Goal: Task Accomplishment & Management: Manage account settings

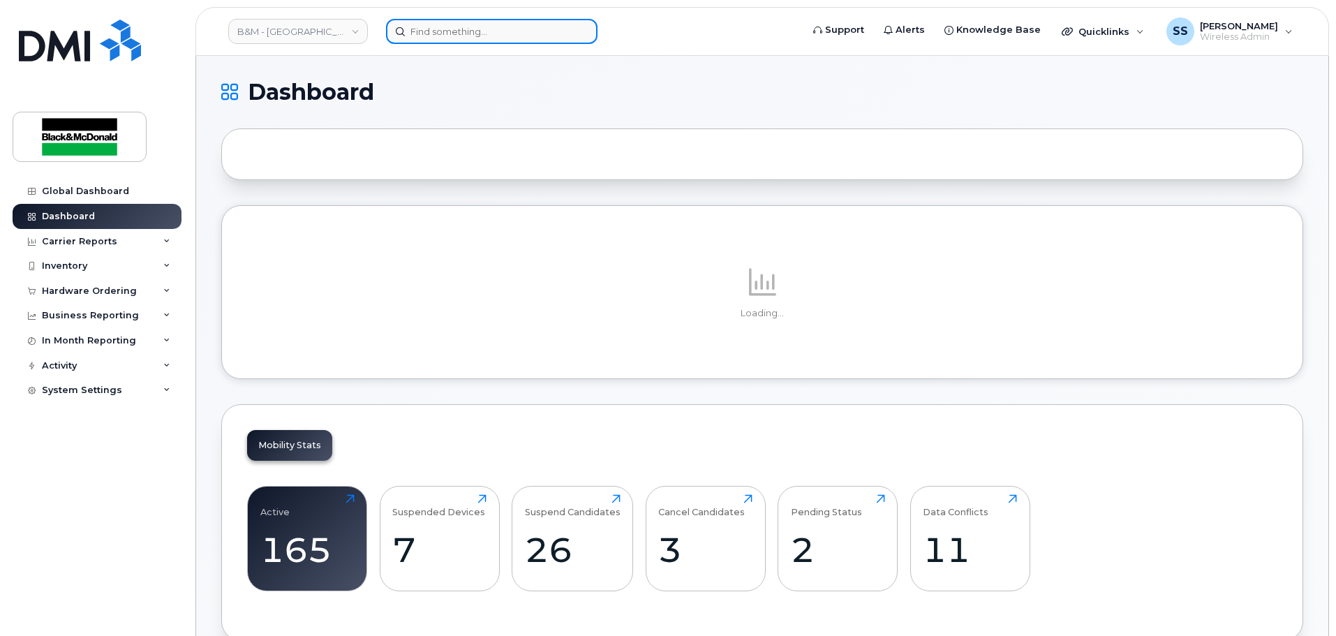
click at [431, 42] on input at bounding box center [491, 31] width 211 height 25
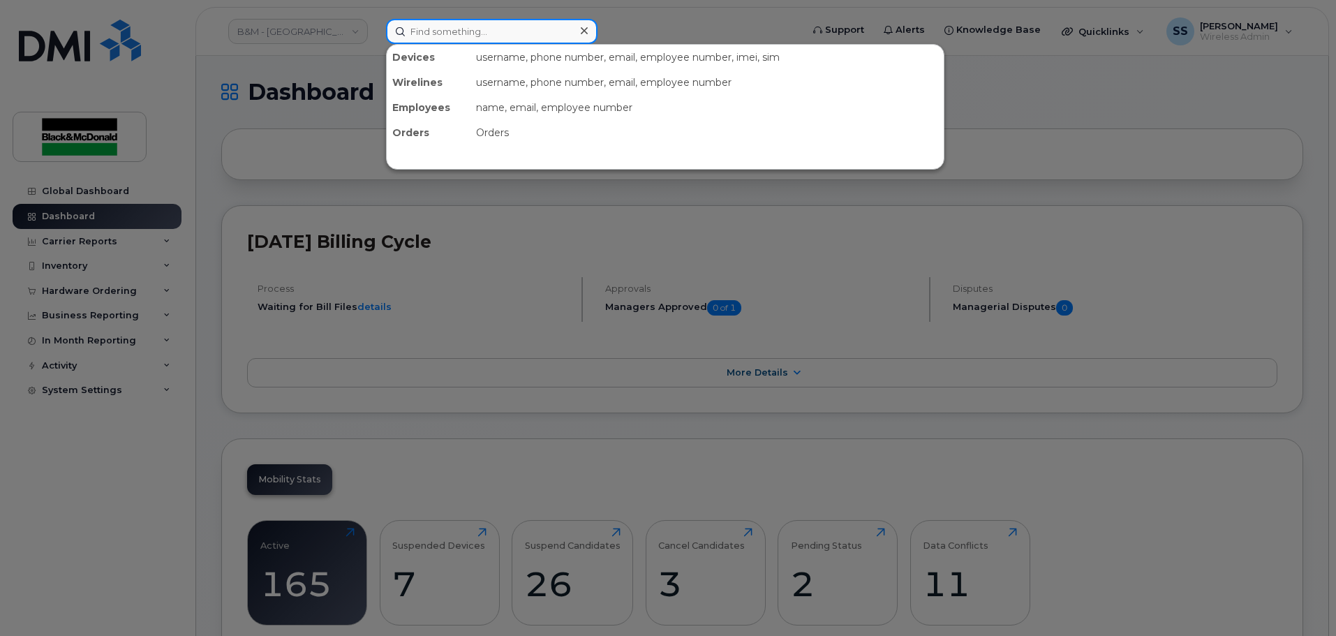
click at [439, 35] on input at bounding box center [491, 31] width 211 height 25
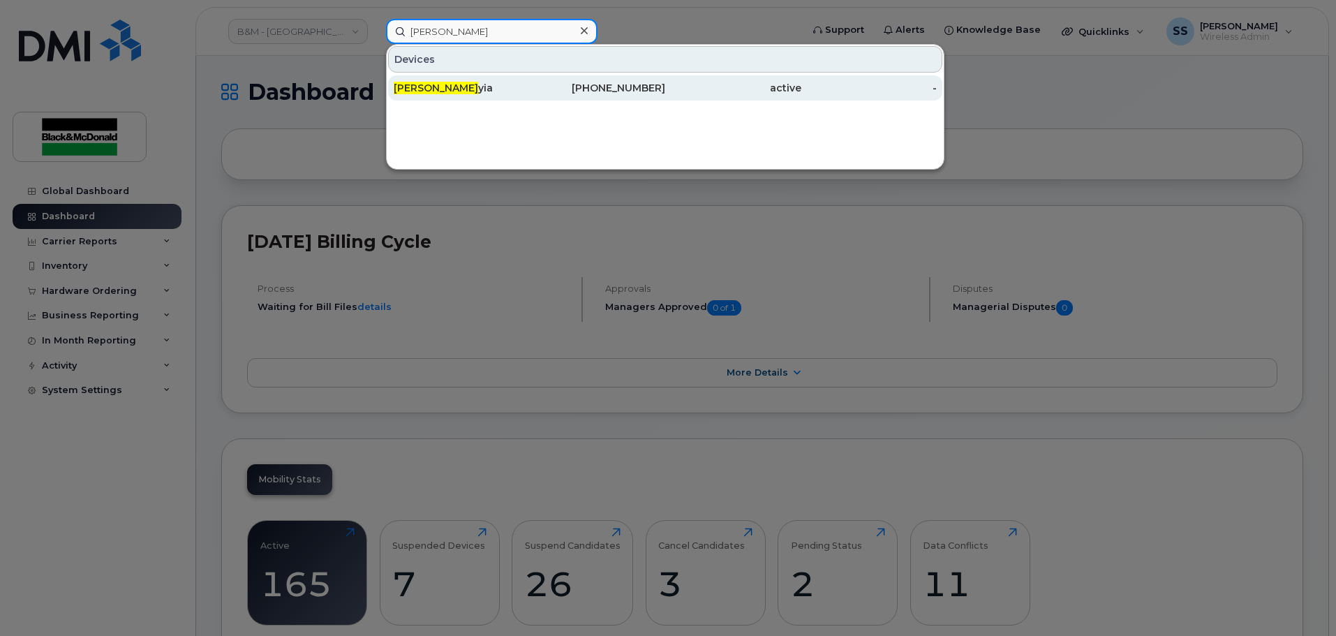
type input "Paula Fr"
click at [444, 91] on div "Paula Fr yia" at bounding box center [462, 88] width 136 height 14
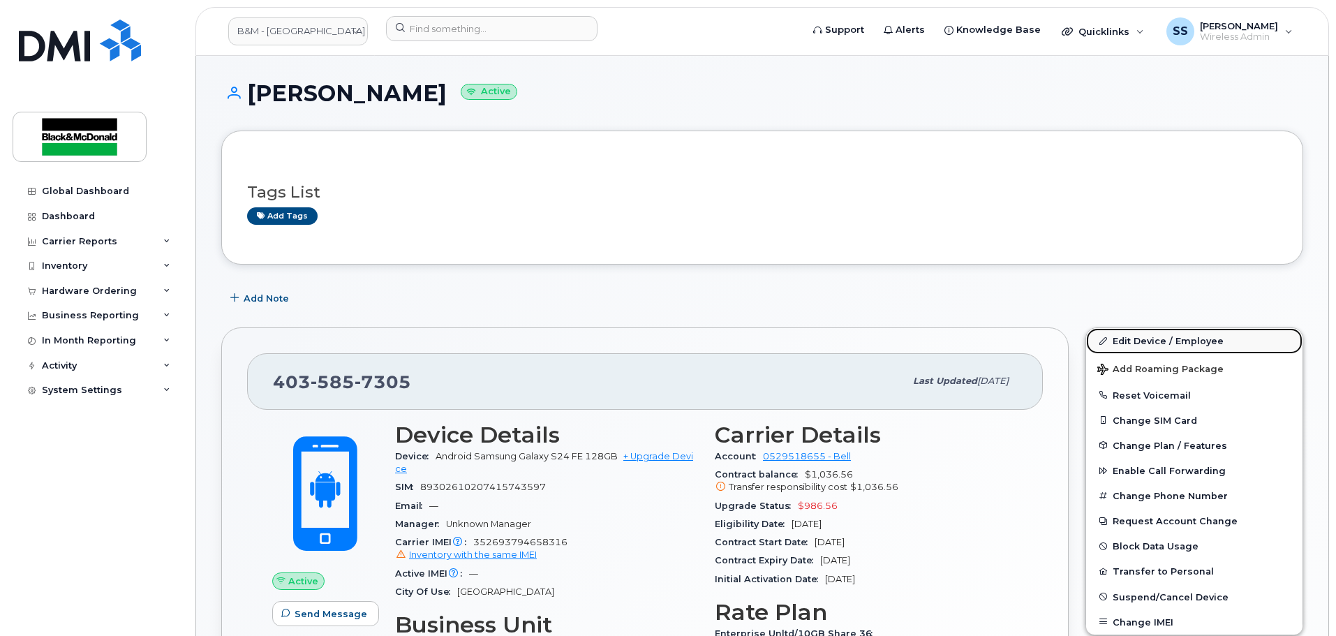
click at [1155, 345] on link "Edit Device / Employee" at bounding box center [1194, 340] width 216 height 25
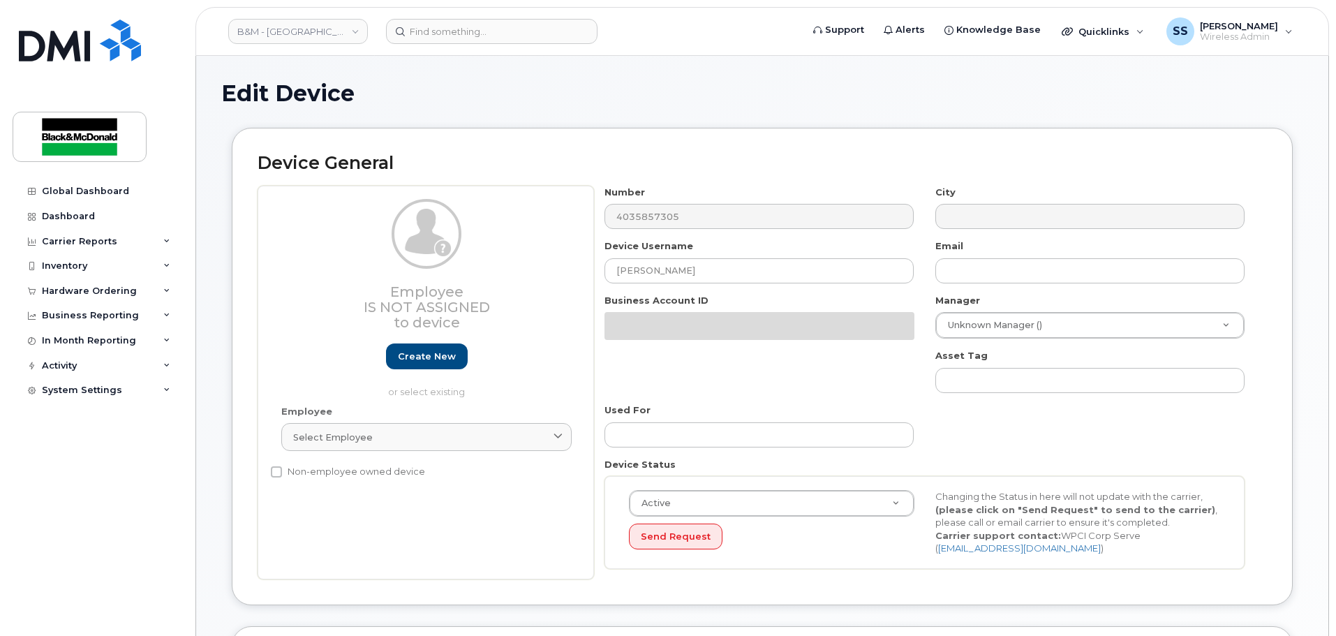
select select "91397"
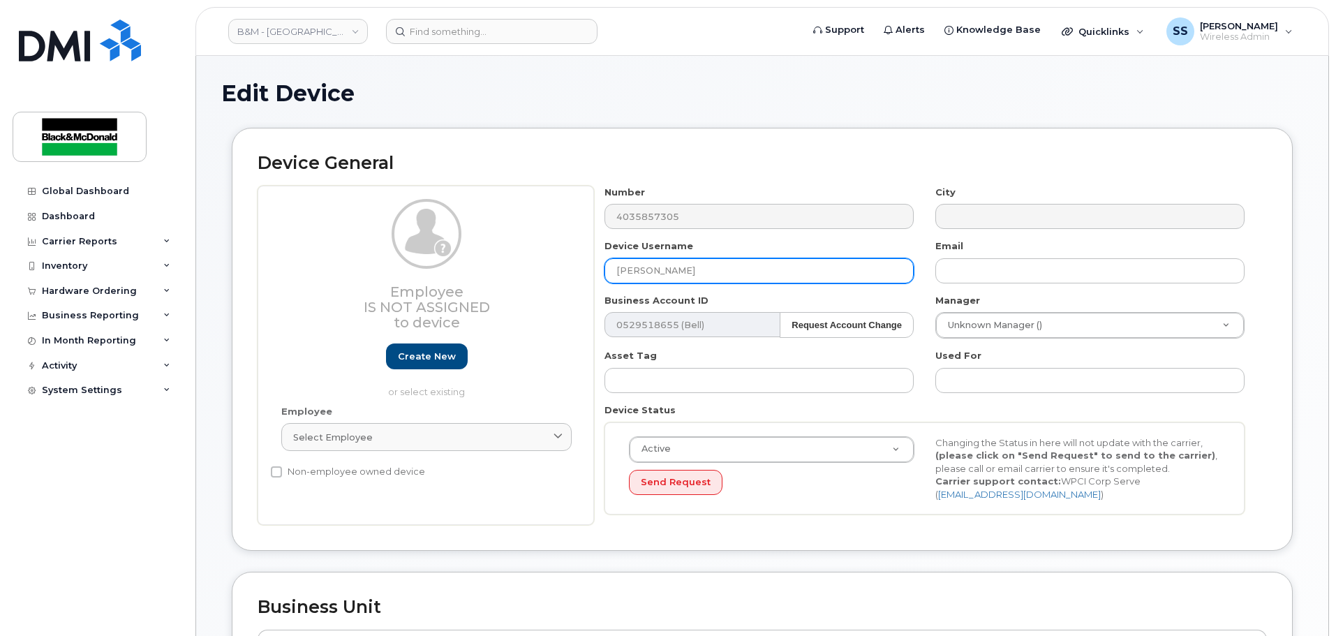
click at [694, 273] on input "Paula Fryia" at bounding box center [758, 270] width 309 height 25
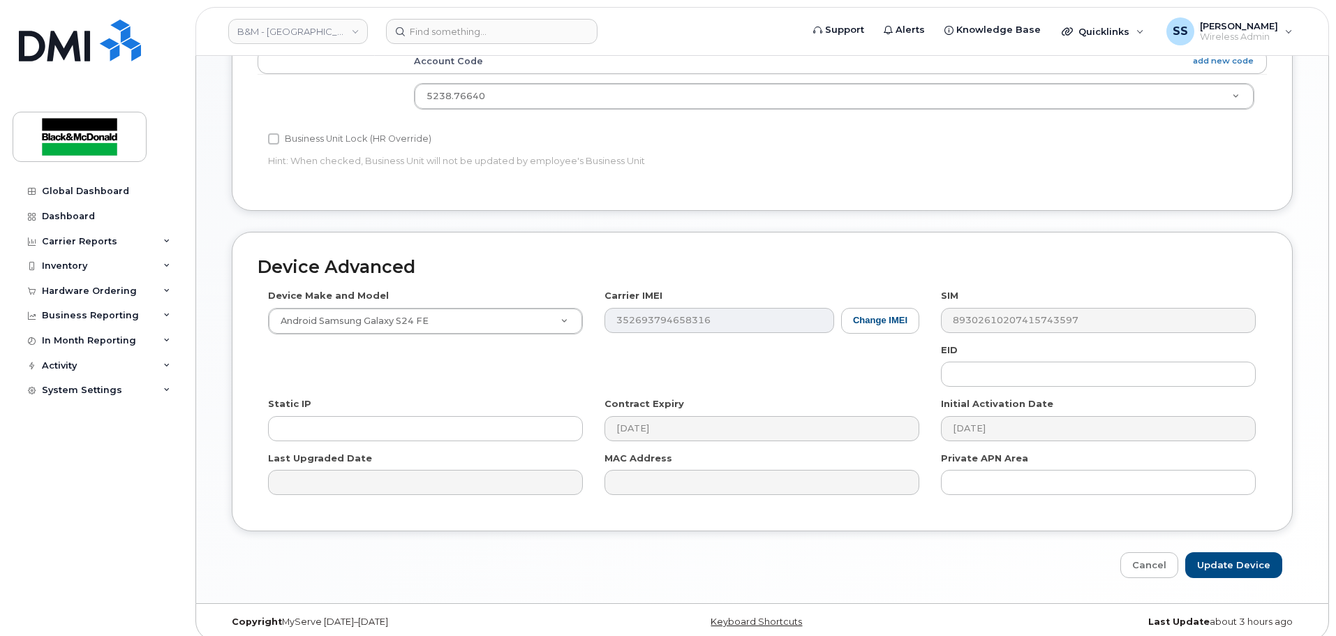
scroll to position [592, 0]
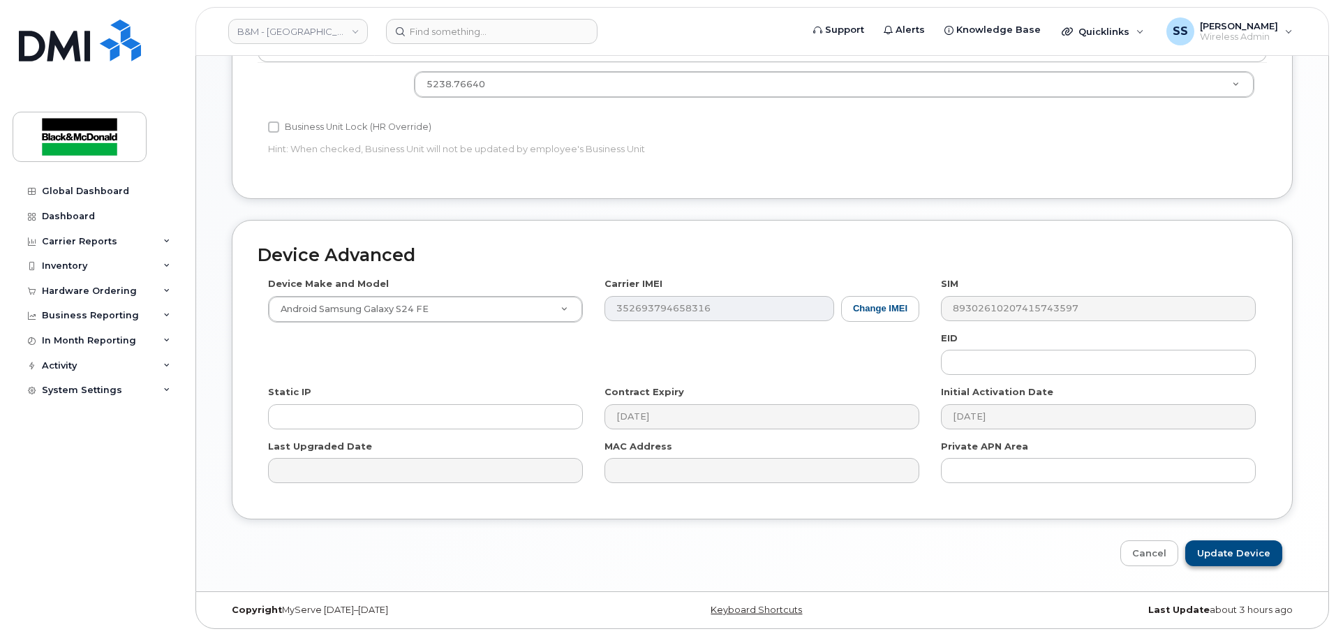
type input "Paula Fryia - Terminated"
click at [1225, 547] on input "Update Device" at bounding box center [1233, 553] width 97 height 26
type input "Saving..."
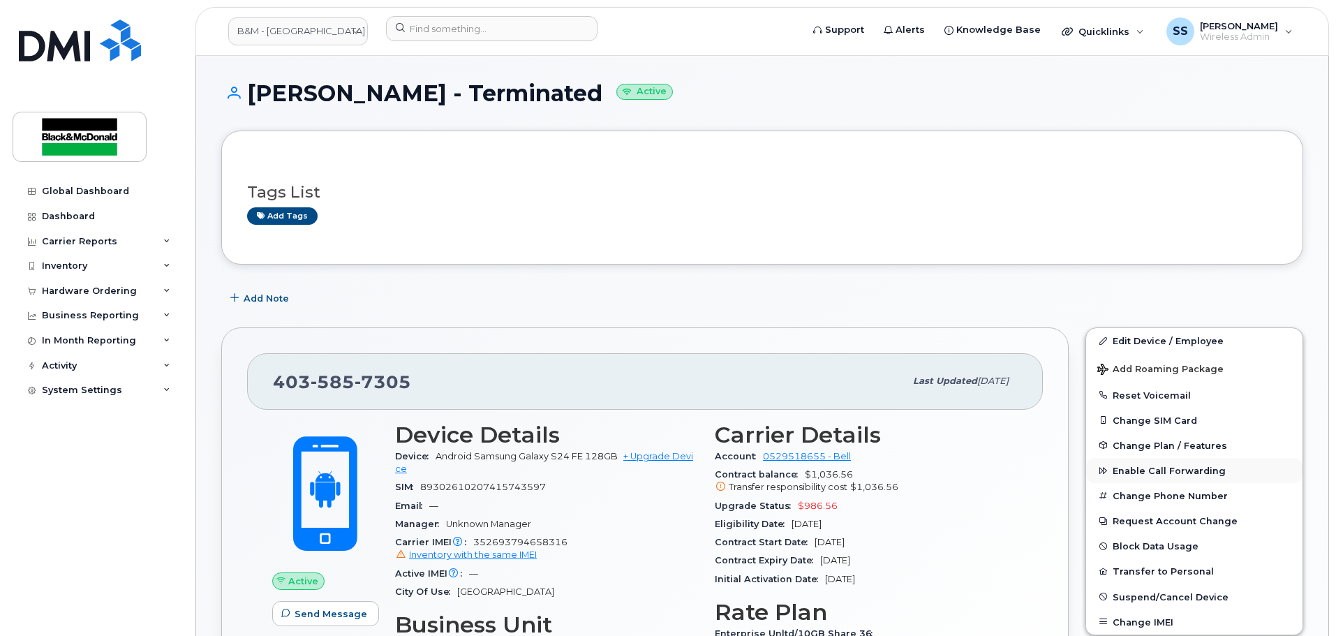
click at [1170, 476] on button "Enable Call Forwarding" at bounding box center [1194, 470] width 216 height 25
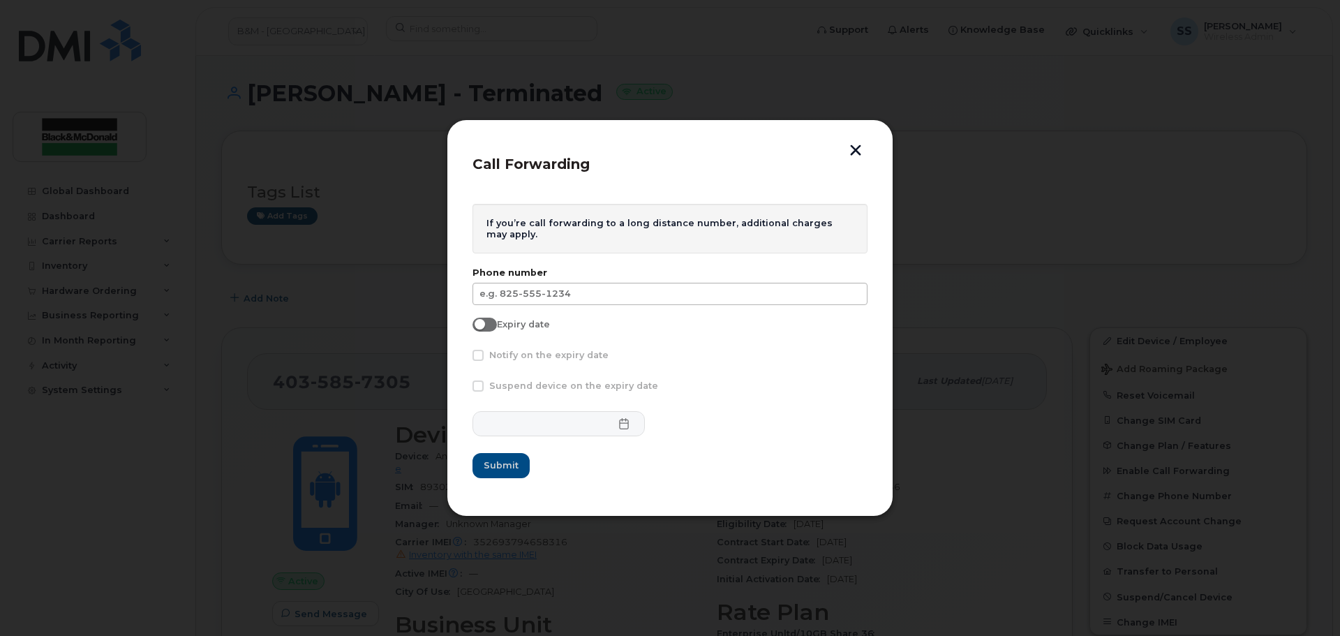
click at [538, 305] on form "If you’re call forwarding to a long distance number, additional charges may app…" at bounding box center [669, 341] width 395 height 274
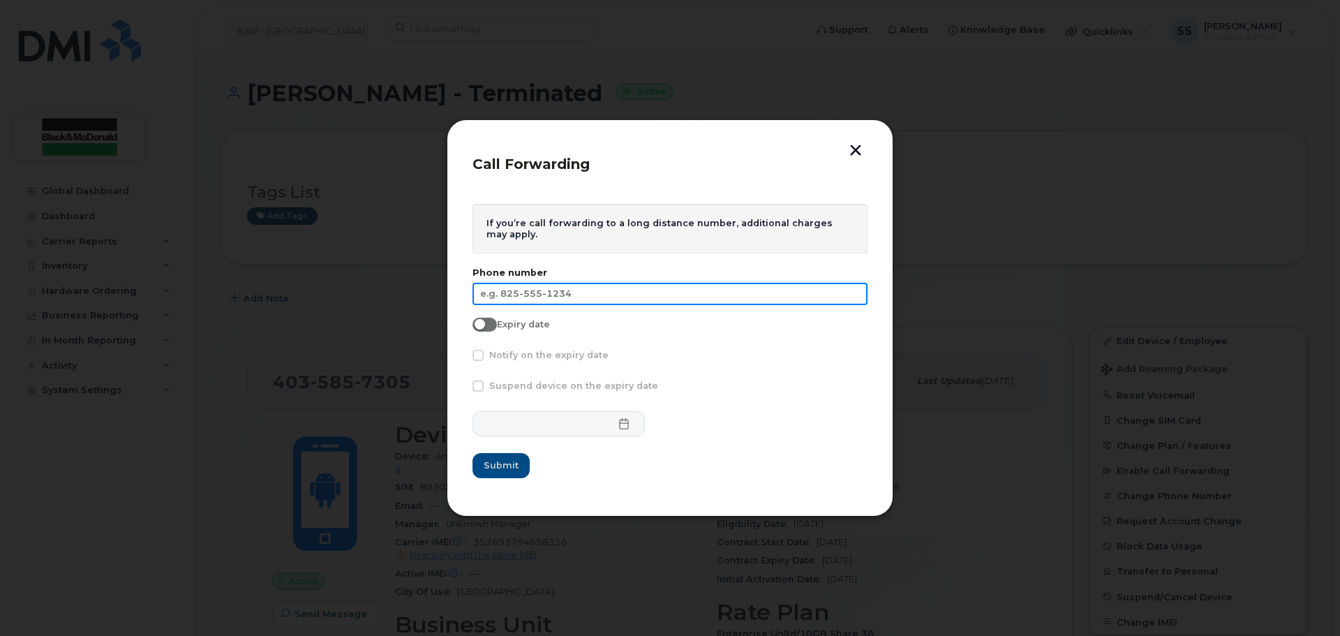
click at [538, 294] on input "text" at bounding box center [669, 294] width 395 height 22
type input "587-340-9332"
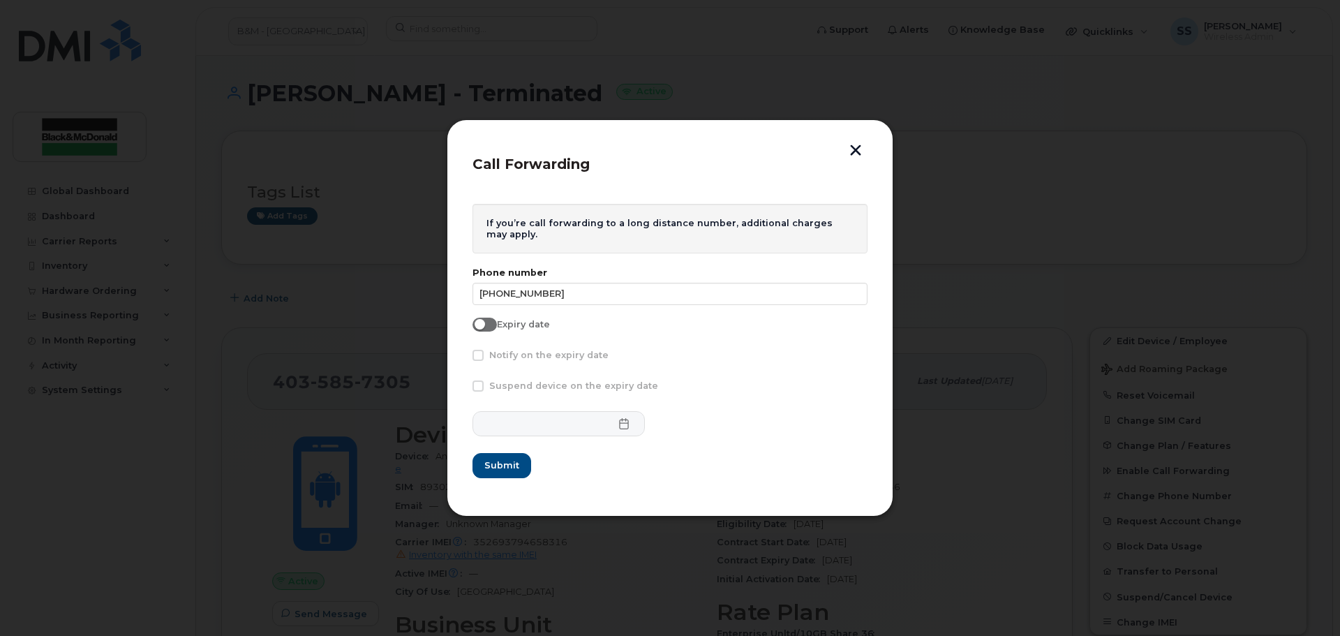
click at [666, 344] on form "If you’re call forwarding to a long distance number, additional charges may app…" at bounding box center [669, 341] width 395 height 274
click at [506, 465] on span "Submit" at bounding box center [501, 464] width 35 height 13
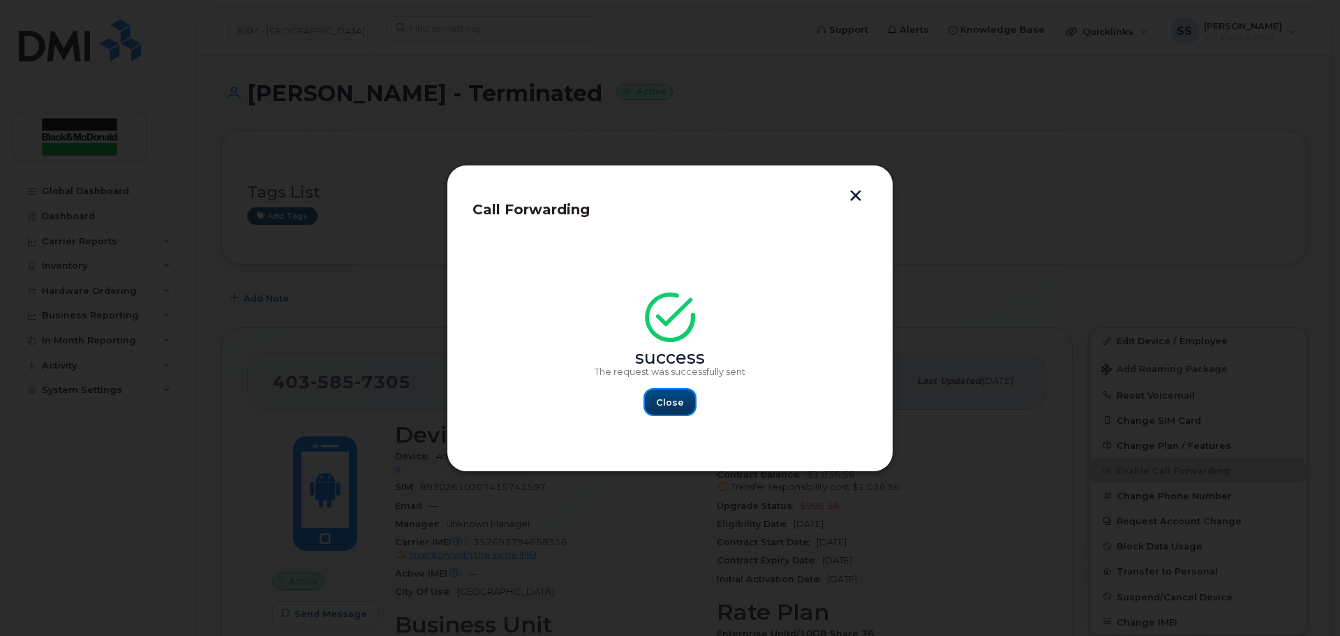
click at [652, 406] on button "Close" at bounding box center [670, 401] width 50 height 25
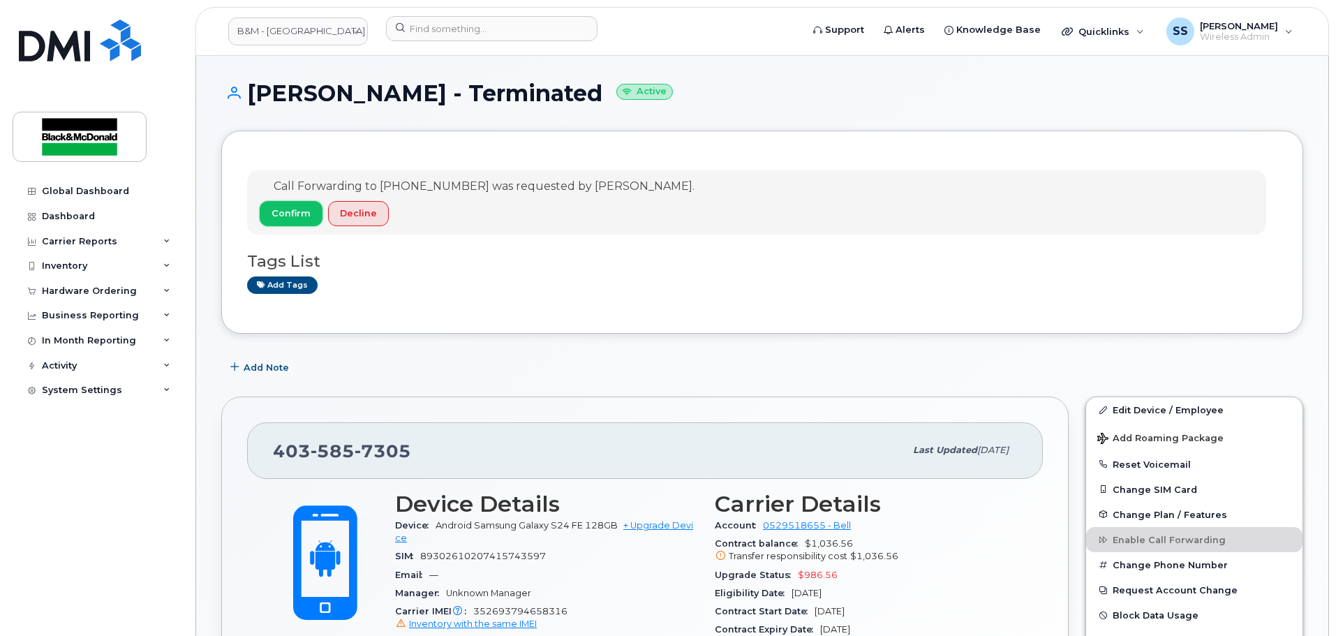
click at [275, 214] on span "Confirm" at bounding box center [290, 213] width 39 height 13
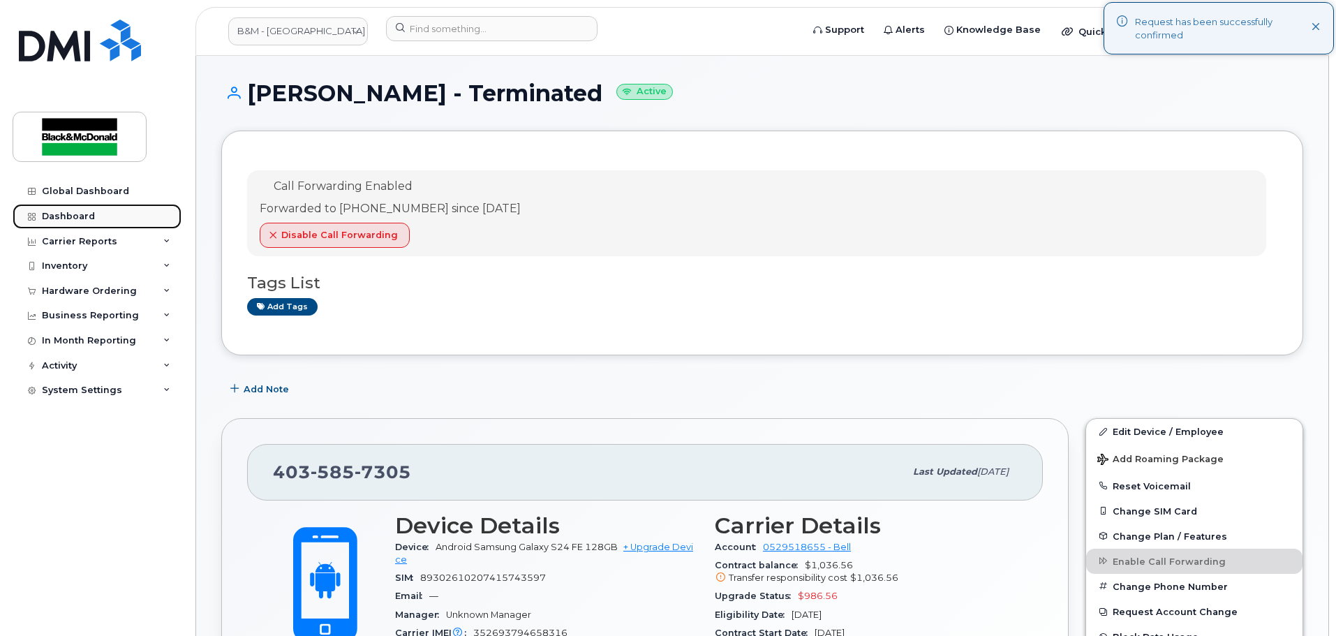
click at [76, 218] on div "Dashboard" at bounding box center [68, 216] width 53 height 11
